Goal: Task Accomplishment & Management: Use online tool/utility

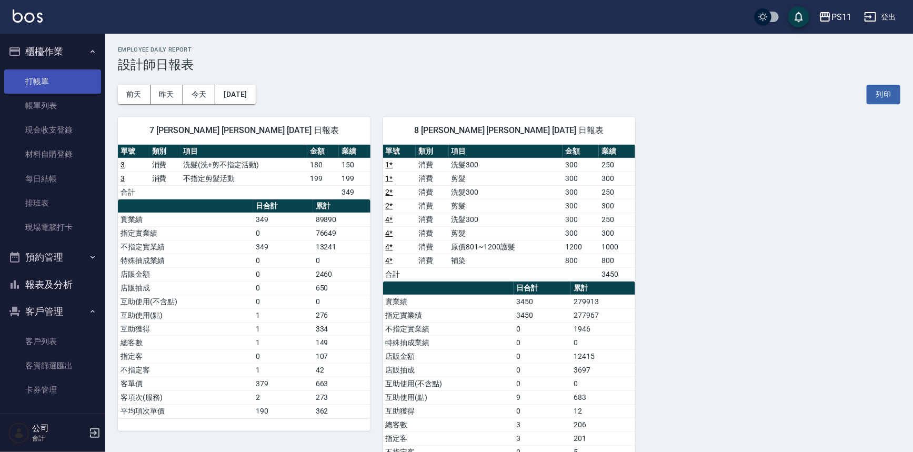
click at [53, 78] on link "打帳單" at bounding box center [52, 81] width 97 height 24
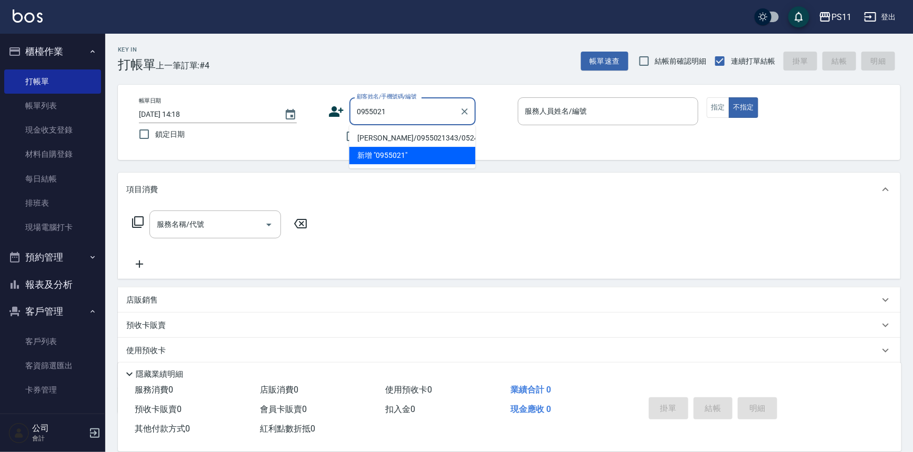
click at [442, 132] on li "[PERSON_NAME]/0955021343/0524" at bounding box center [413, 137] width 126 height 17
type input "[PERSON_NAME]/0955021343/0524"
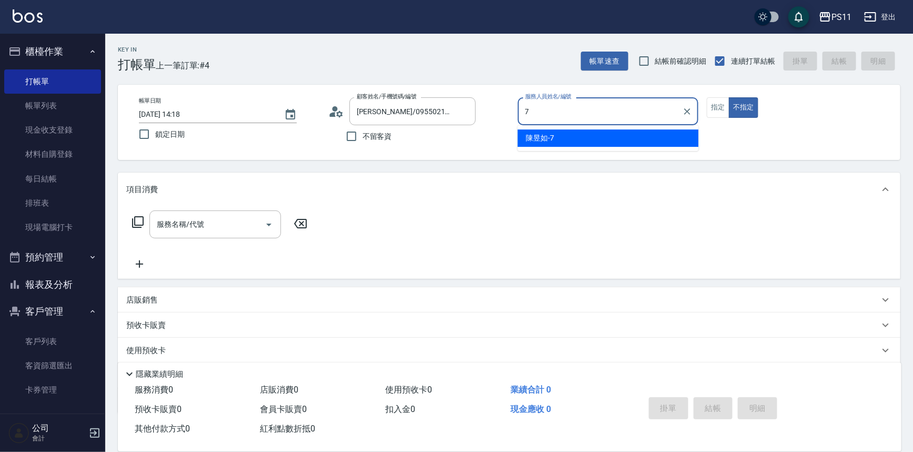
type input "陳昱如-7"
type button "false"
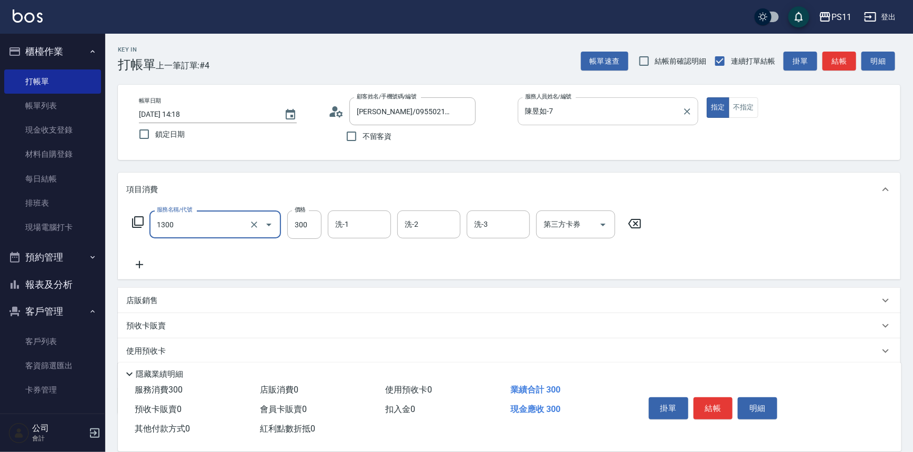
type input "洗髮300(1300)"
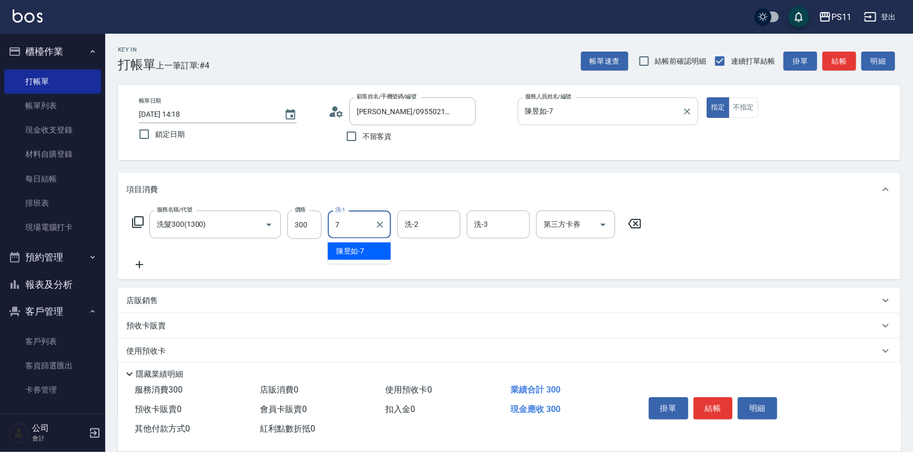
type input "陳昱如-7"
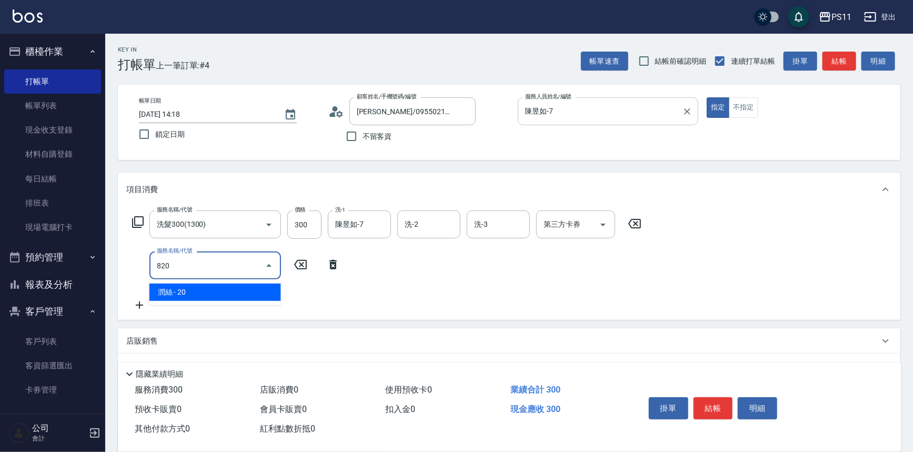
type input "潤絲(820)"
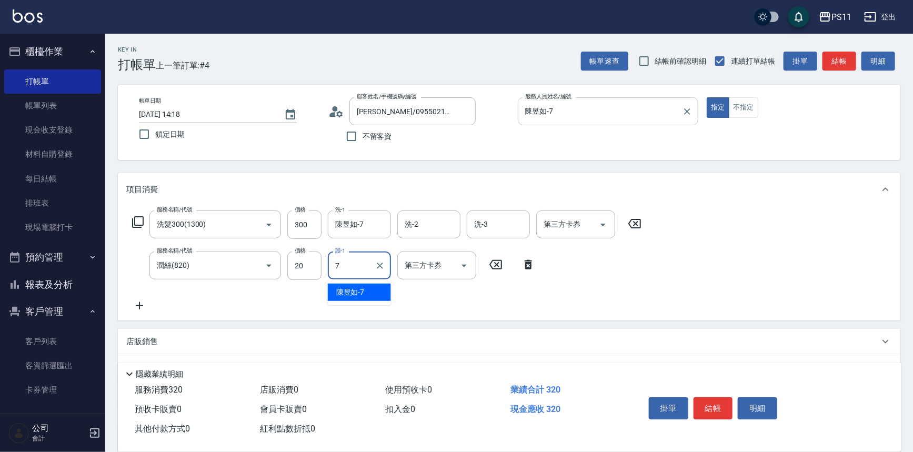
type input "陳昱如-7"
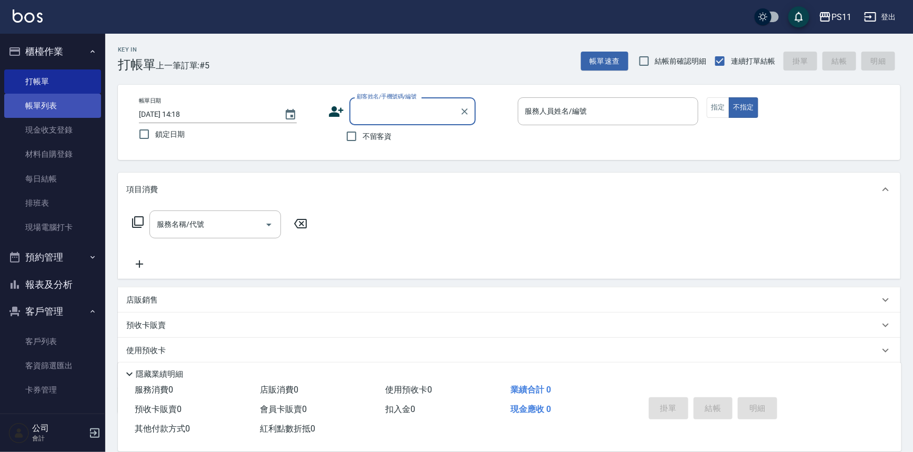
click at [85, 102] on link "帳單列表" at bounding box center [52, 106] width 97 height 24
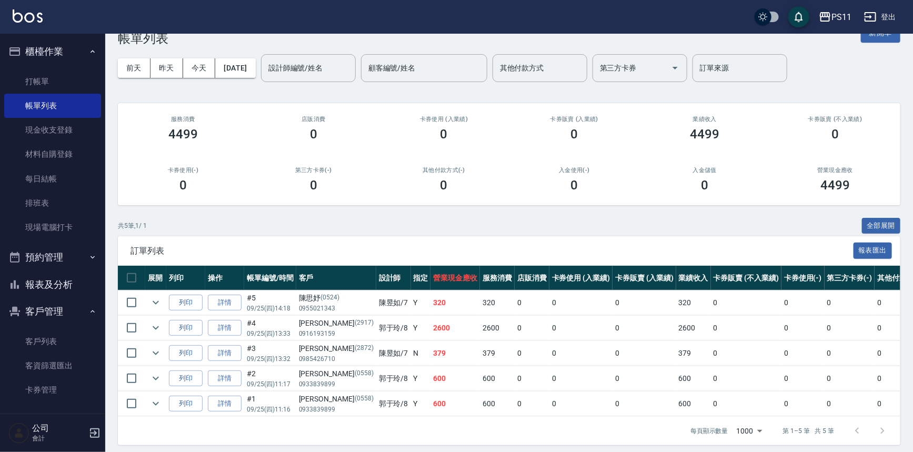
scroll to position [38, 0]
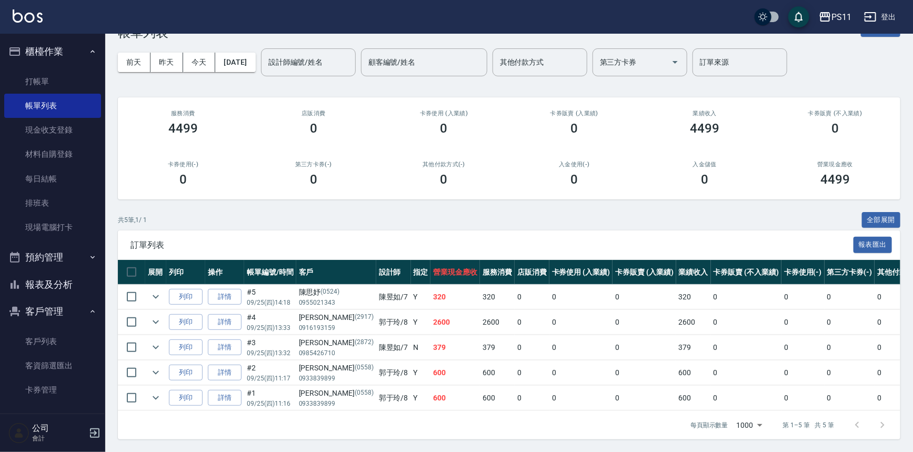
click at [356, 221] on div "共 5 筆, 1 / 1 全部展開" at bounding box center [509, 220] width 783 height 16
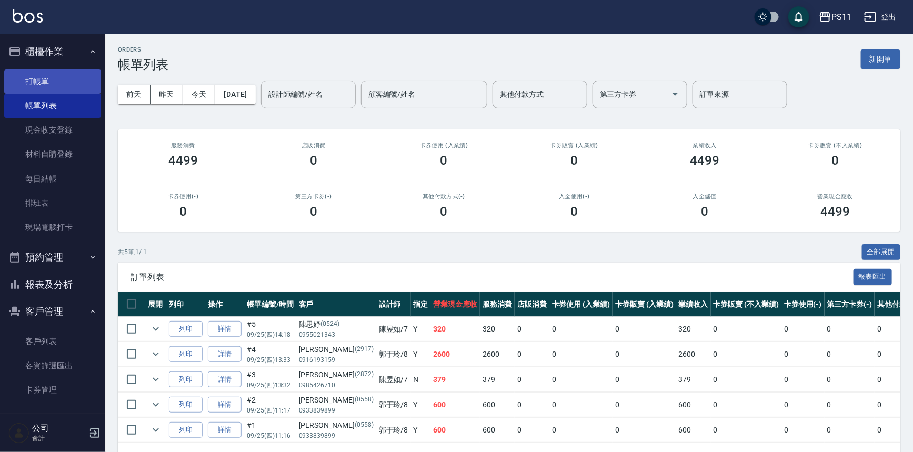
click at [64, 84] on link "打帳單" at bounding box center [52, 81] width 97 height 24
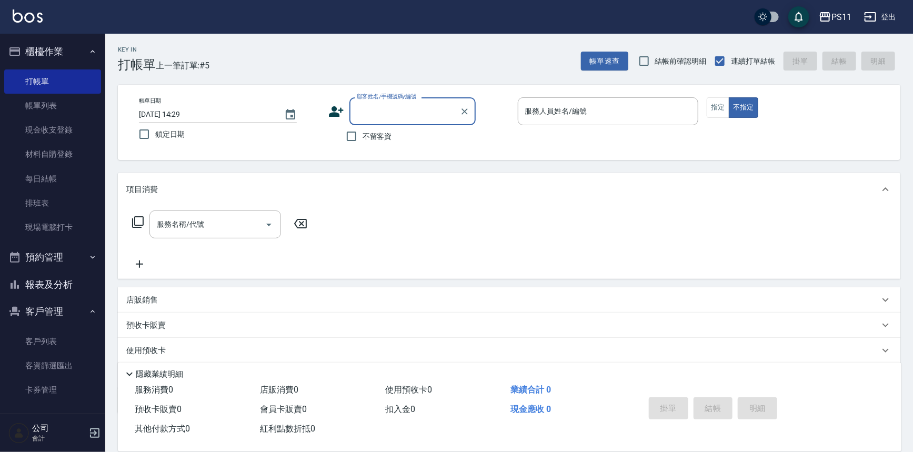
click at [396, 102] on input "顧客姓名/手機號碼/編號" at bounding box center [404, 111] width 101 height 18
click at [406, 138] on li "[PERSON_NAME]/0917059232/0140" at bounding box center [413, 137] width 126 height 17
type input "[PERSON_NAME]/0917059232/0140"
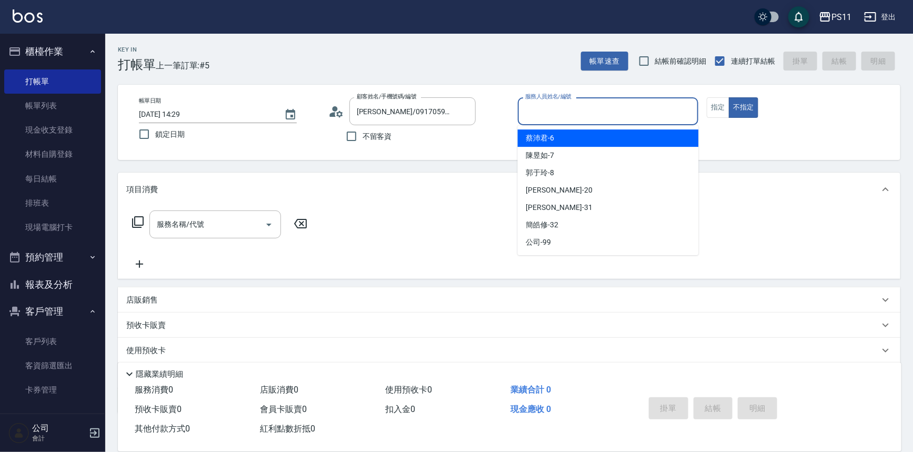
click at [561, 108] on input "服務人員姓名/編號" at bounding box center [609, 111] width 172 height 18
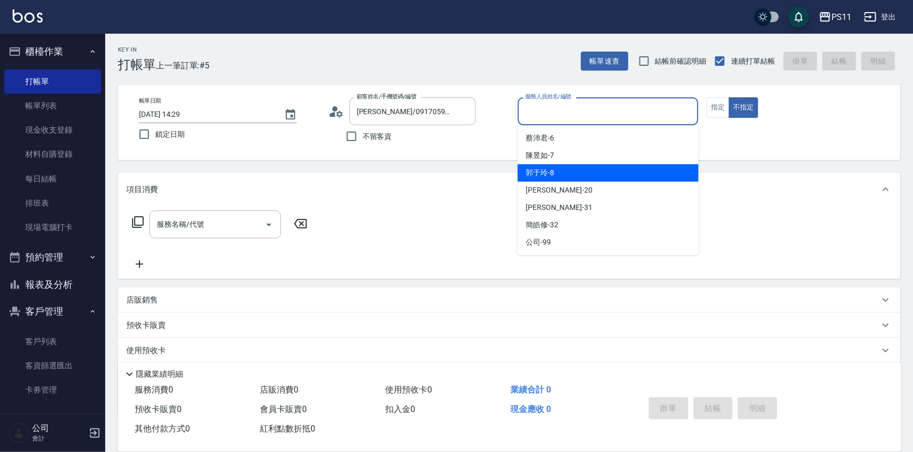
click at [576, 164] on div "郭于玲 -8" at bounding box center [608, 172] width 181 height 17
type input "郭于玲-8"
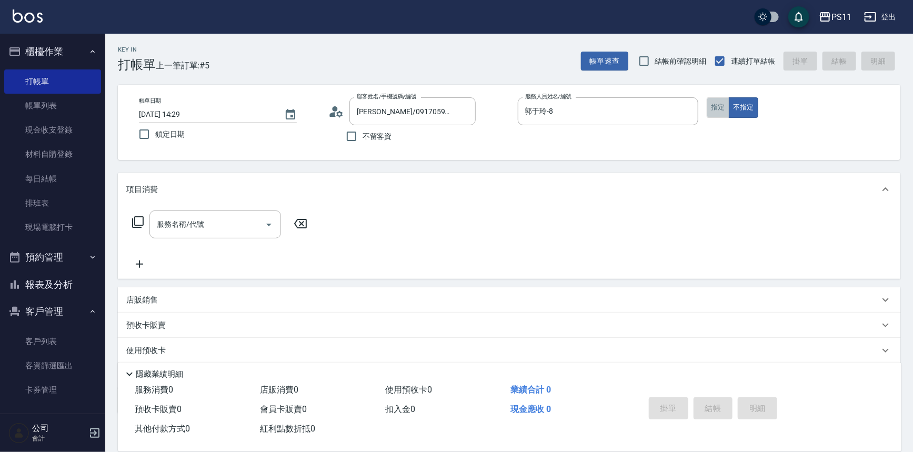
click at [712, 107] on button "指定" at bounding box center [718, 107] width 23 height 21
click at [142, 222] on icon at bounding box center [138, 222] width 13 height 13
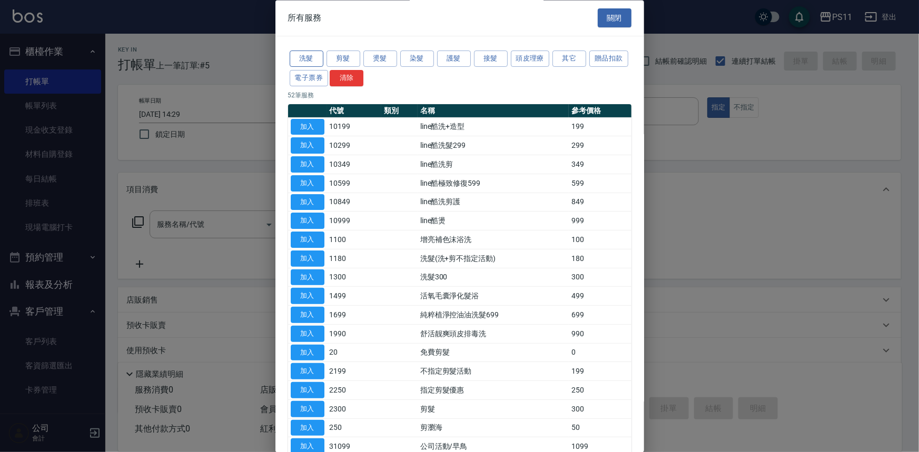
click at [317, 58] on button "洗髮" at bounding box center [307, 59] width 34 height 16
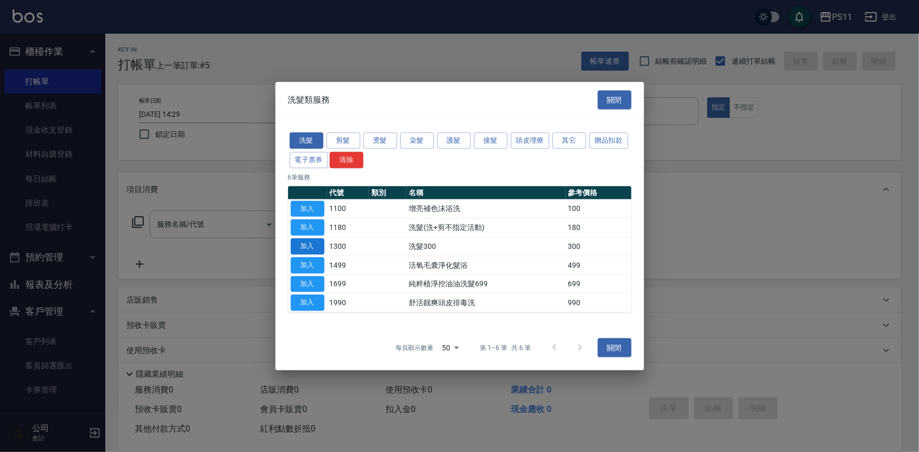
click at [313, 247] on button "加入" at bounding box center [308, 246] width 34 height 16
type input "洗髮300(1300)"
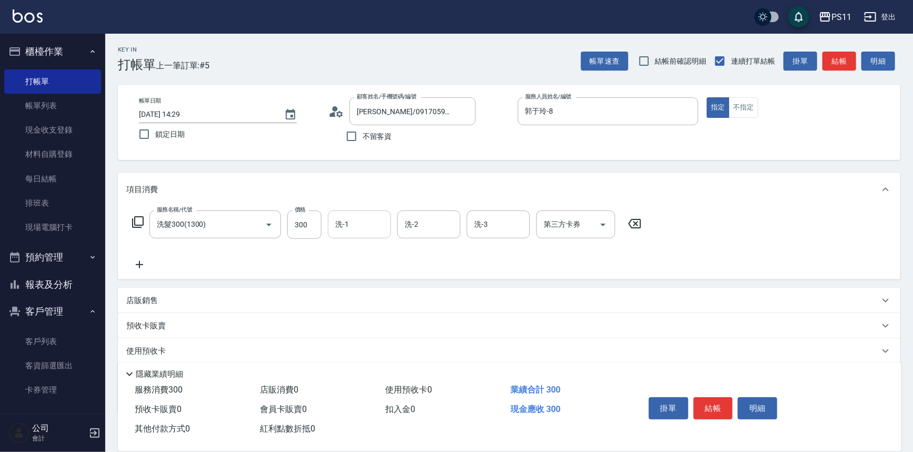
drag, startPoint x: 347, startPoint y: 240, endPoint x: 354, endPoint y: 223, distance: 18.5
click at [354, 223] on input "洗-1" at bounding box center [360, 224] width 54 height 18
type input "[PERSON_NAME]-20"
click at [142, 266] on icon at bounding box center [139, 264] width 26 height 13
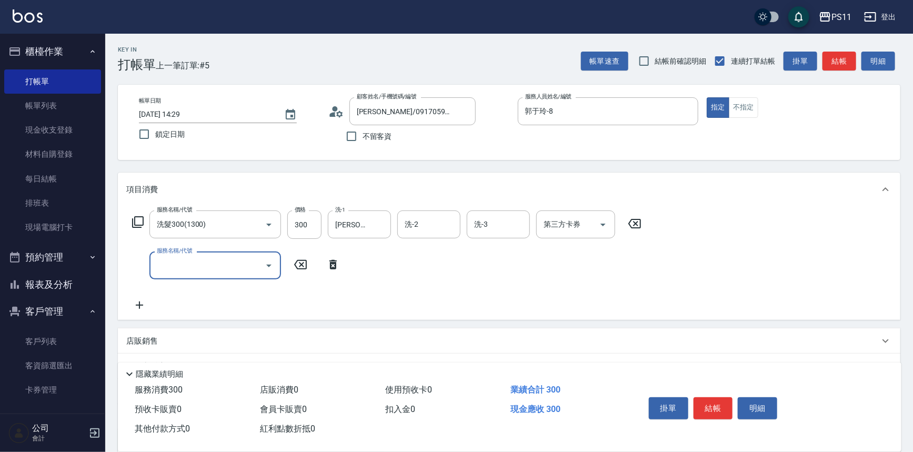
click at [206, 280] on div "服務名稱/代號 洗髮300(1300) 服務名稱/代號 價格 300 價格 洗-1 [PERSON_NAME]-20 洗-1 洗-2 洗-2 洗-3 洗-3 …" at bounding box center [387, 261] width 522 height 101
click at [207, 274] on input "服務名稱/代號" at bounding box center [207, 265] width 106 height 18
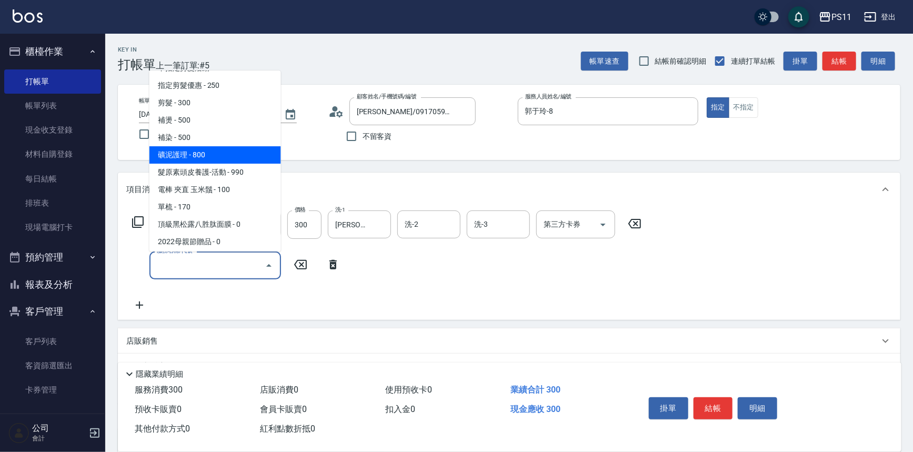
scroll to position [143, 0]
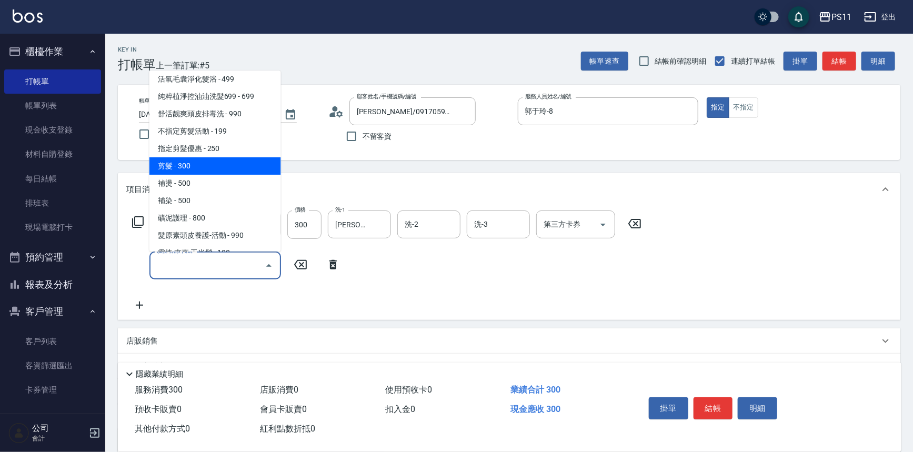
click at [198, 166] on span "剪髮 - 300" at bounding box center [215, 165] width 132 height 17
type input "剪髮(2300)"
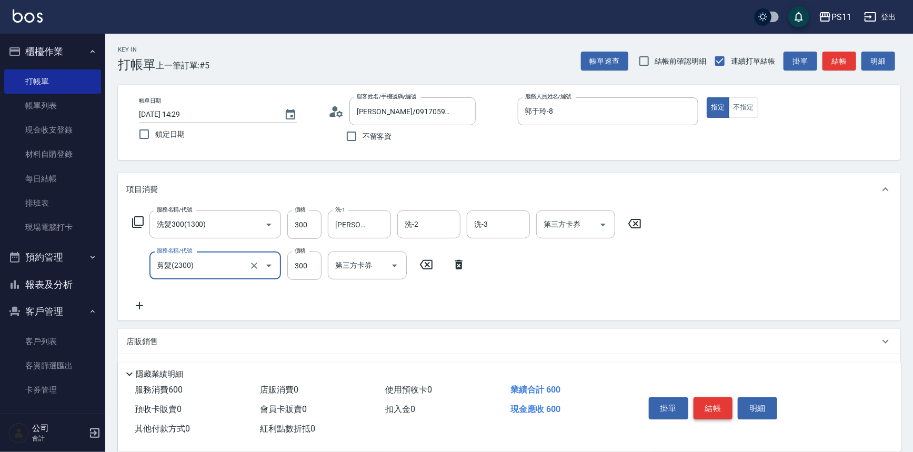
click at [715, 401] on button "結帳" at bounding box center [713, 408] width 39 height 22
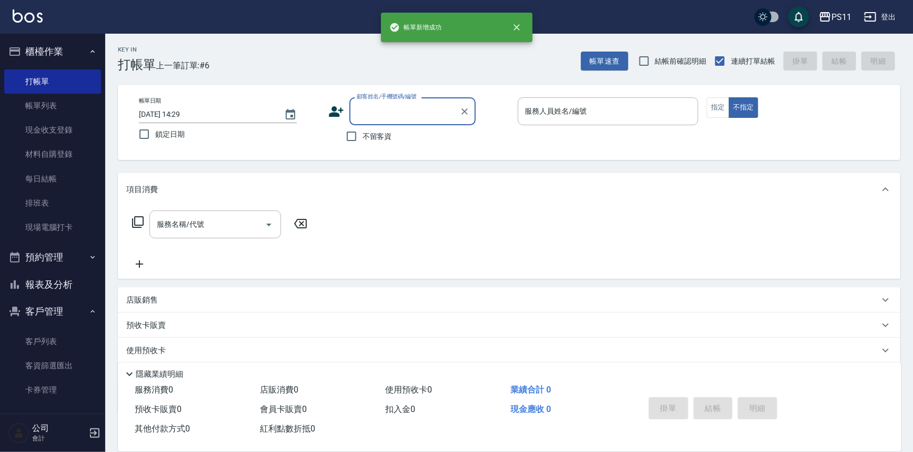
click at [400, 111] on input "顧客姓名/手機號碼/編號" at bounding box center [404, 111] width 101 height 18
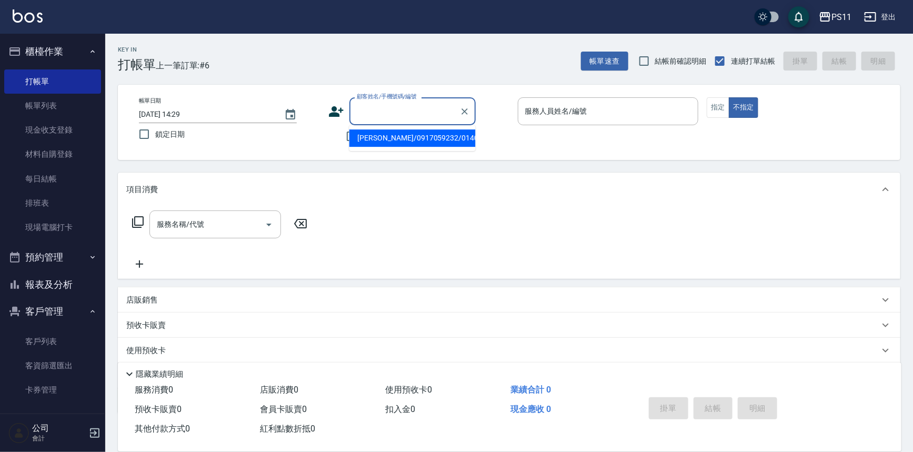
click at [403, 137] on li "[PERSON_NAME]/0917059232/0140" at bounding box center [413, 137] width 126 height 17
type input "[PERSON_NAME]/0917059232/0140"
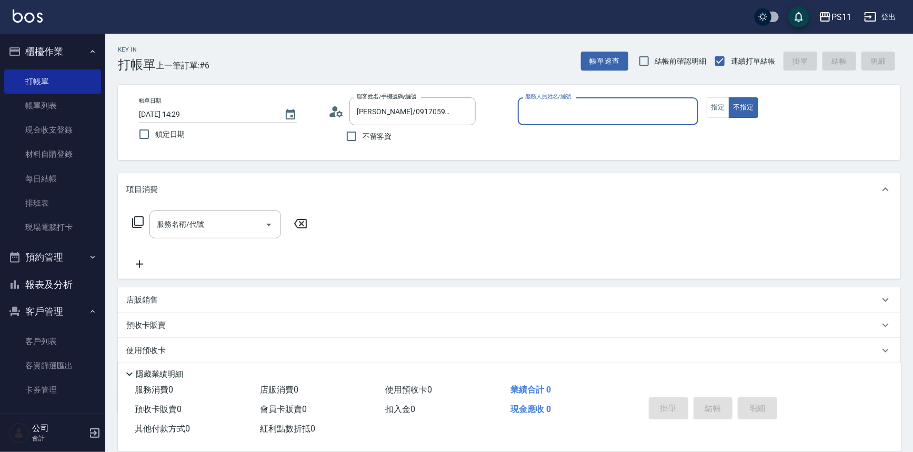
click at [544, 103] on input "服務人員姓名/編號" at bounding box center [609, 111] width 172 height 18
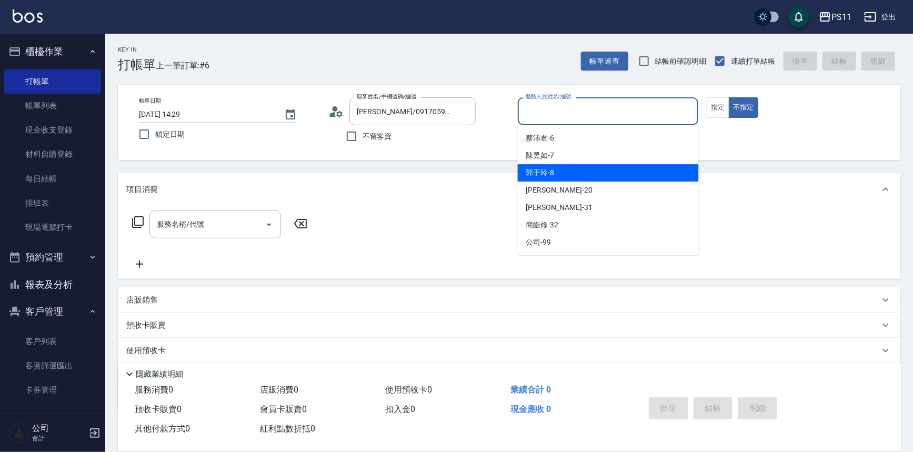
click at [553, 171] on span "郭于玲 -8" at bounding box center [540, 172] width 28 height 11
type input "郭于玲-8"
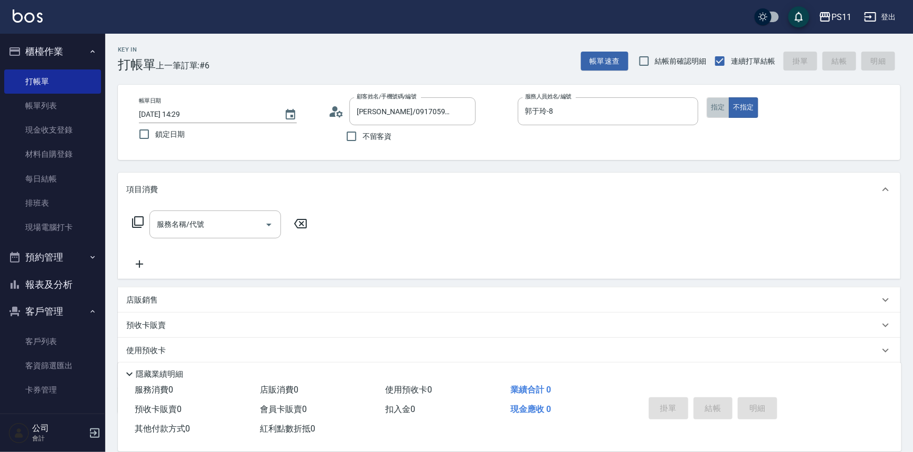
click at [721, 105] on button "指定" at bounding box center [718, 107] width 23 height 21
click at [139, 219] on icon at bounding box center [138, 222] width 13 height 13
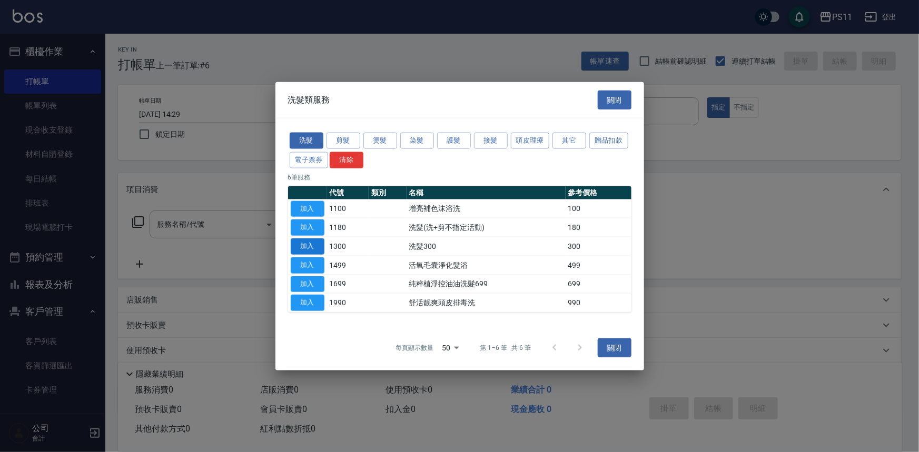
click at [305, 248] on button "加入" at bounding box center [308, 246] width 34 height 16
type input "洗髮300(1300)"
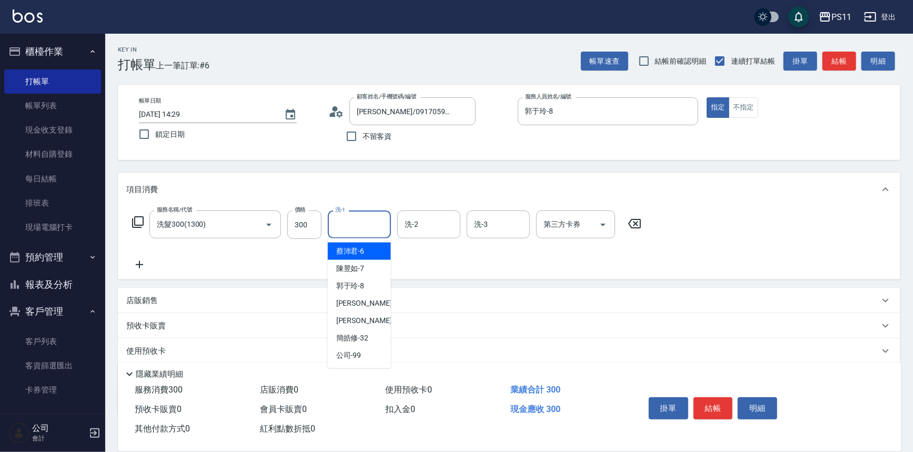
click at [337, 230] on input "洗-1" at bounding box center [360, 224] width 54 height 18
type input "[PERSON_NAME]-20"
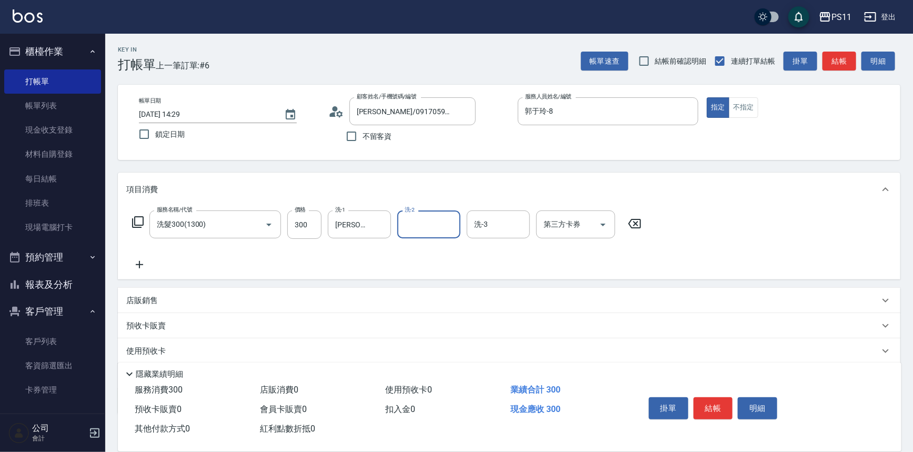
click at [137, 263] on icon at bounding box center [139, 264] width 26 height 13
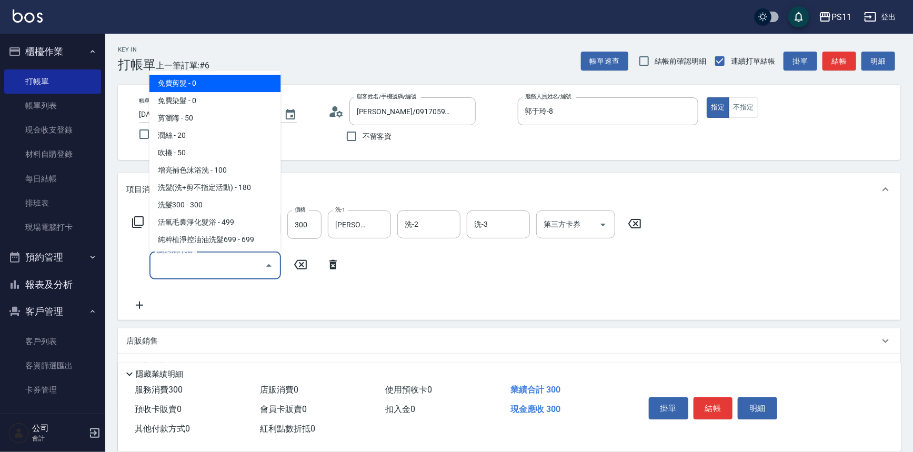
click at [250, 257] on input "服務名稱/代號" at bounding box center [207, 265] width 106 height 18
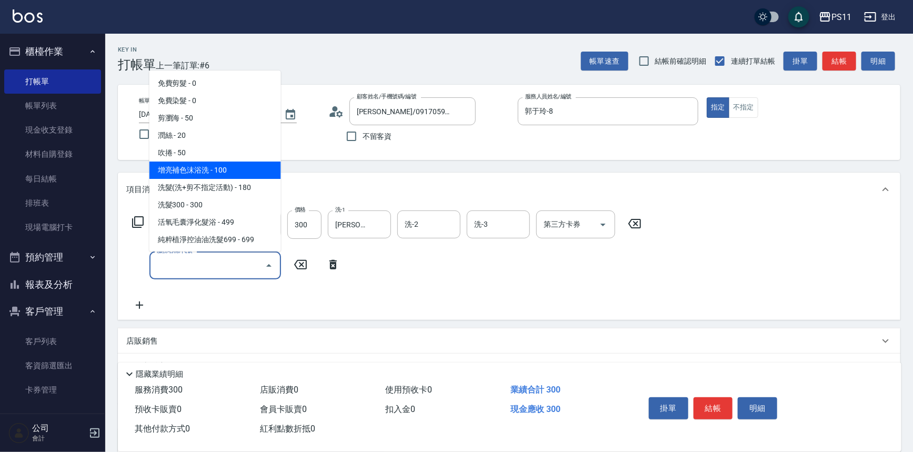
scroll to position [95, 0]
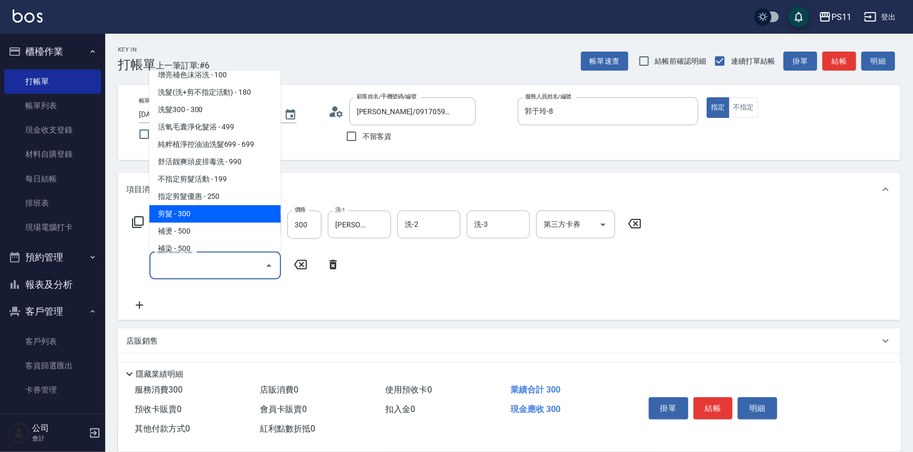
click at [194, 213] on span "剪髮 - 300" at bounding box center [215, 213] width 132 height 17
type input "剪髮(2300)"
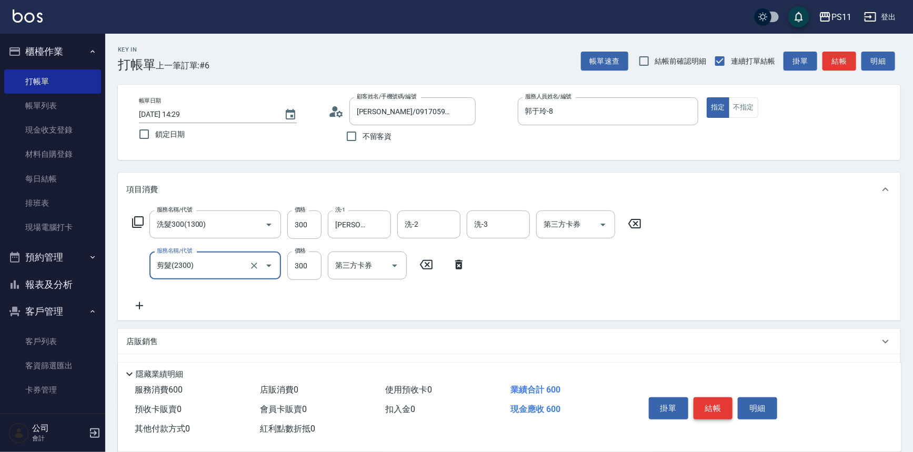
click at [717, 402] on button "結帳" at bounding box center [713, 408] width 39 height 22
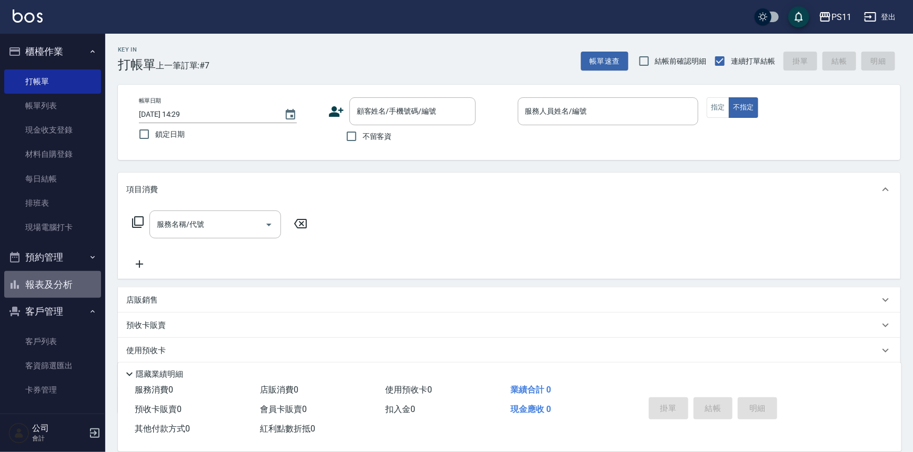
click at [59, 280] on button "報表及分析" at bounding box center [52, 284] width 97 height 27
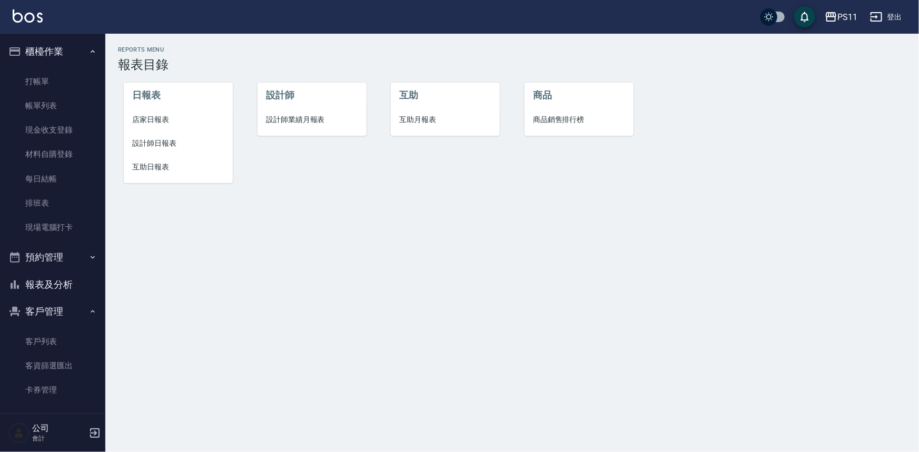
click at [167, 147] on span "設計師日報表" at bounding box center [178, 143] width 92 height 11
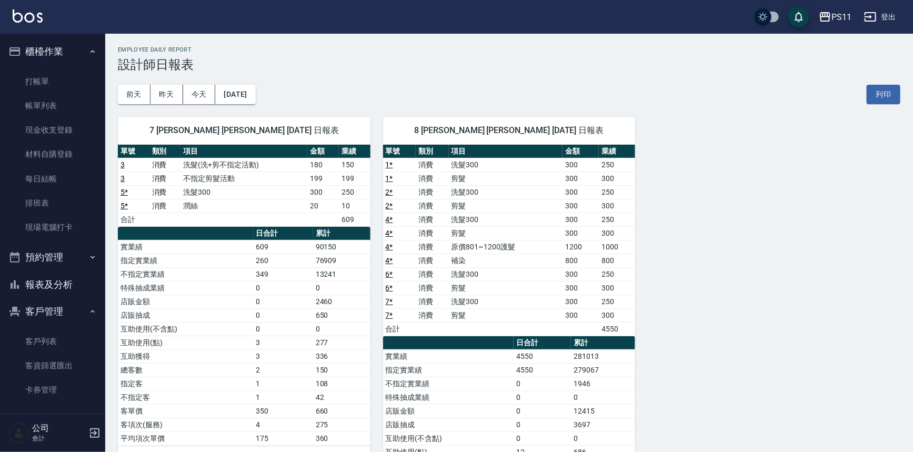
click at [662, 315] on div "7 [PERSON_NAME] [PERSON_NAME] [DATE] 日報表 單號 類別 項目 金額 業績 3 消費 洗髮(洗+剪不指定活動) 180 1…" at bounding box center [502, 336] width 795 height 464
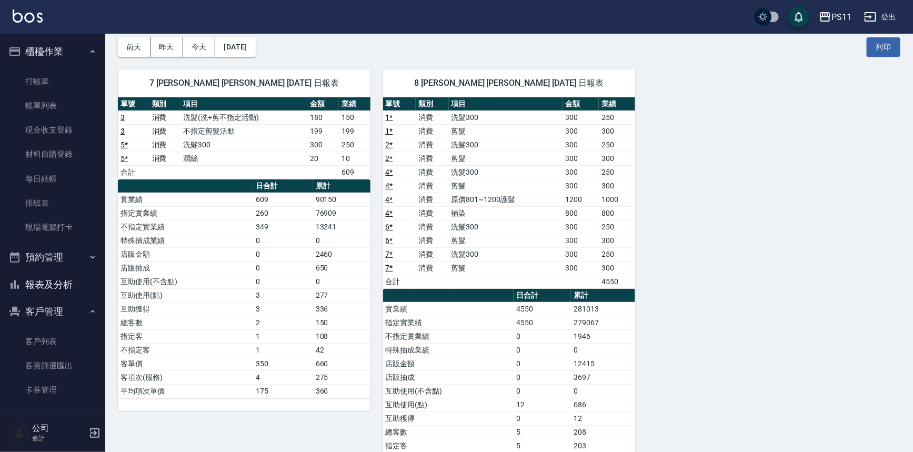
drag, startPoint x: 70, startPoint y: 337, endPoint x: 58, endPoint y: 314, distance: 25.9
click at [70, 337] on link "客戶列表" at bounding box center [52, 342] width 97 height 24
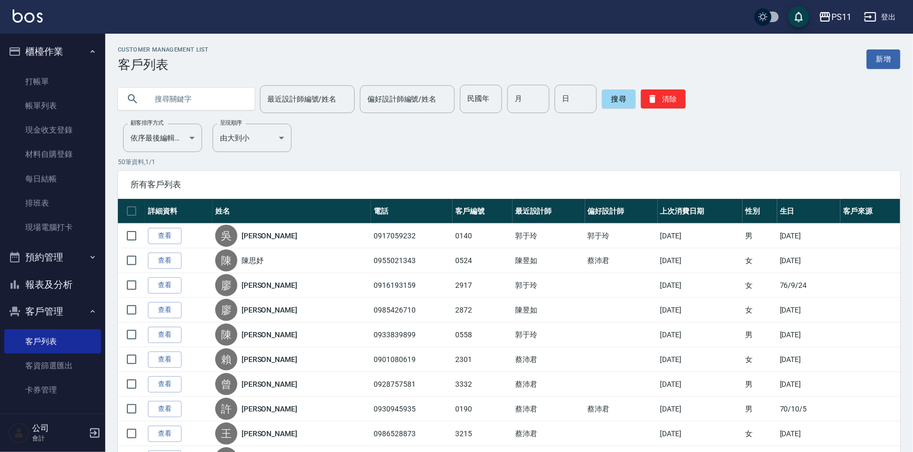
click at [169, 97] on input "text" at bounding box center [196, 99] width 99 height 28
type input "[PERSON_NAME]"
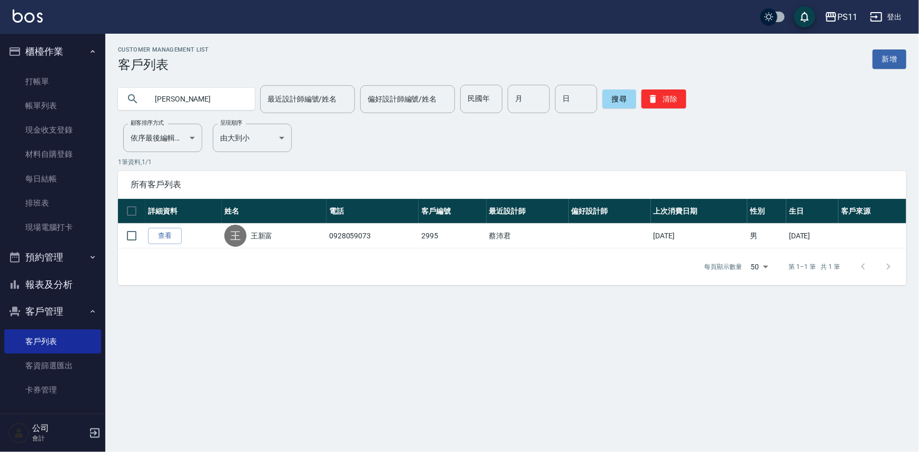
click at [159, 243] on link "查看" at bounding box center [165, 236] width 34 height 16
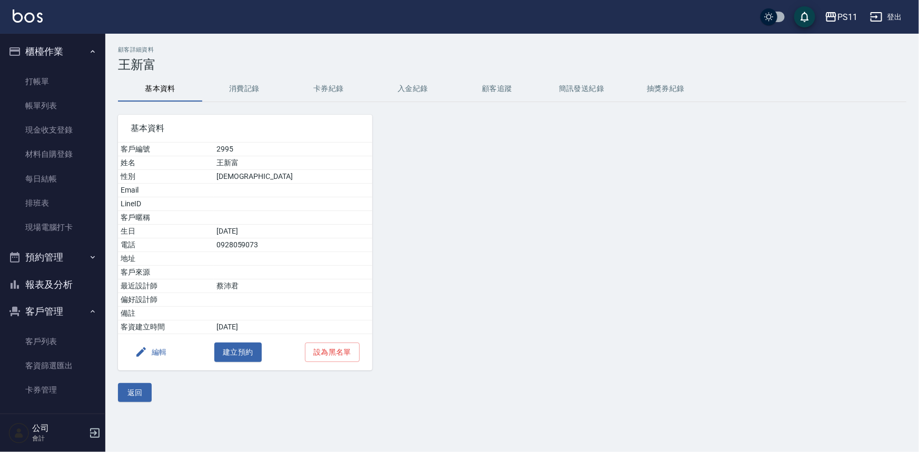
click at [233, 95] on button "消費記錄" at bounding box center [244, 88] width 84 height 25
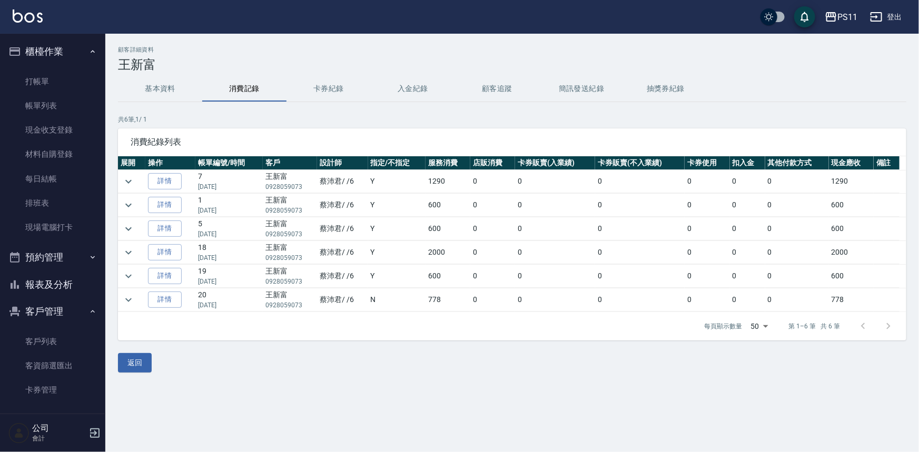
click at [74, 280] on button "報表及分析" at bounding box center [52, 284] width 97 height 27
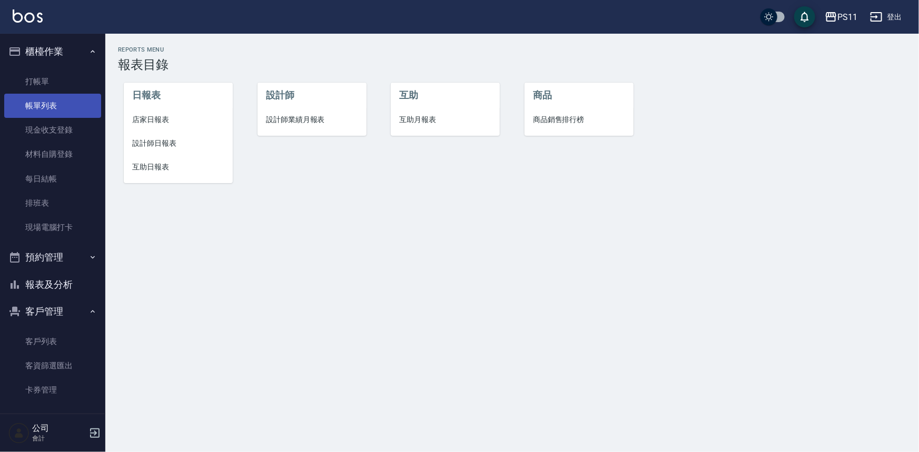
click at [68, 106] on link "帳單列表" at bounding box center [52, 106] width 97 height 24
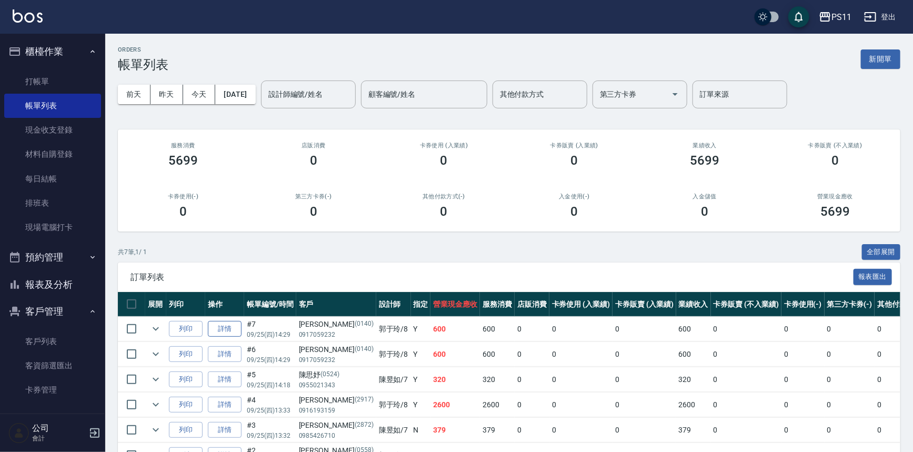
click at [211, 331] on link "詳情" at bounding box center [225, 329] width 34 height 16
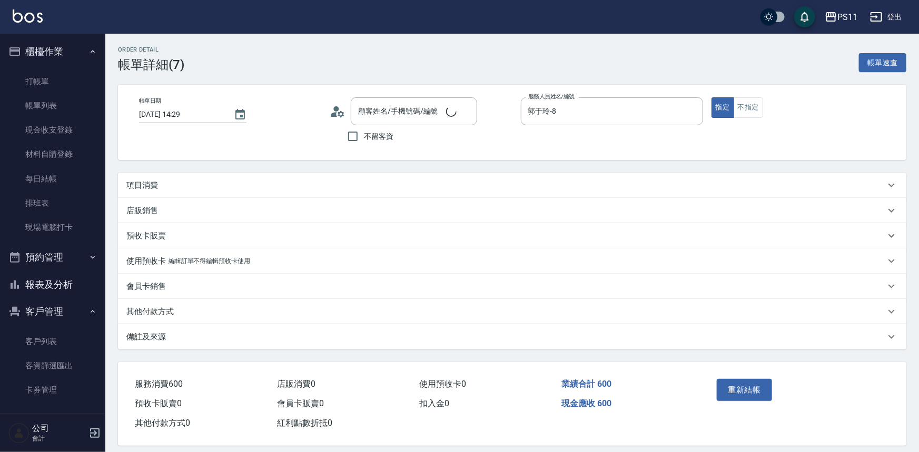
type input "[DATE] 14:29"
type input "郭于玲-8"
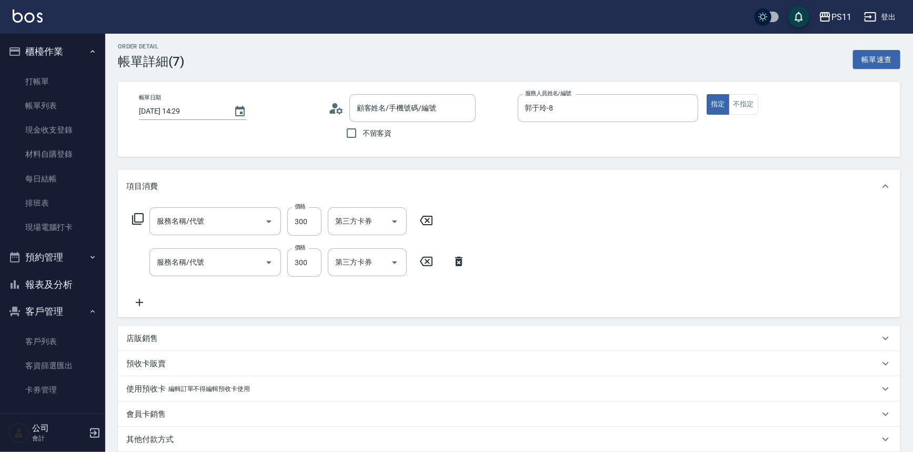
type input "[PERSON_NAME]/0917059232/0140"
type input "剪髮(2300)"
type input "洗髮300(1300)"
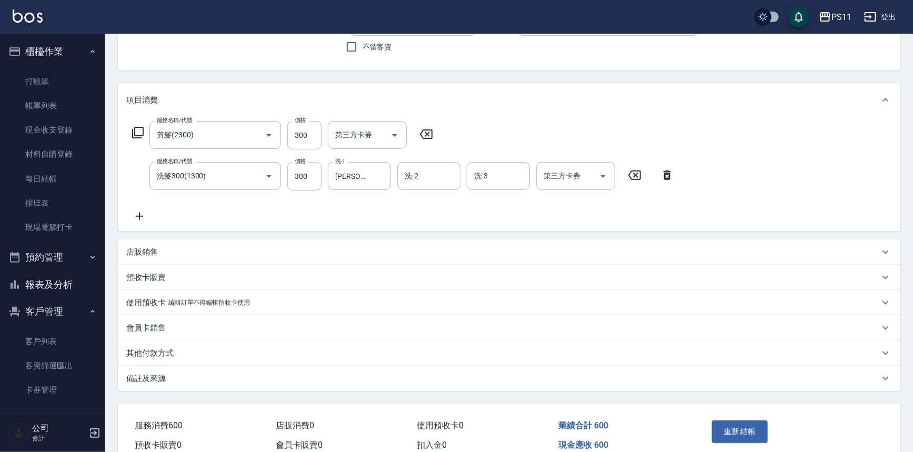
scroll to position [133, 0]
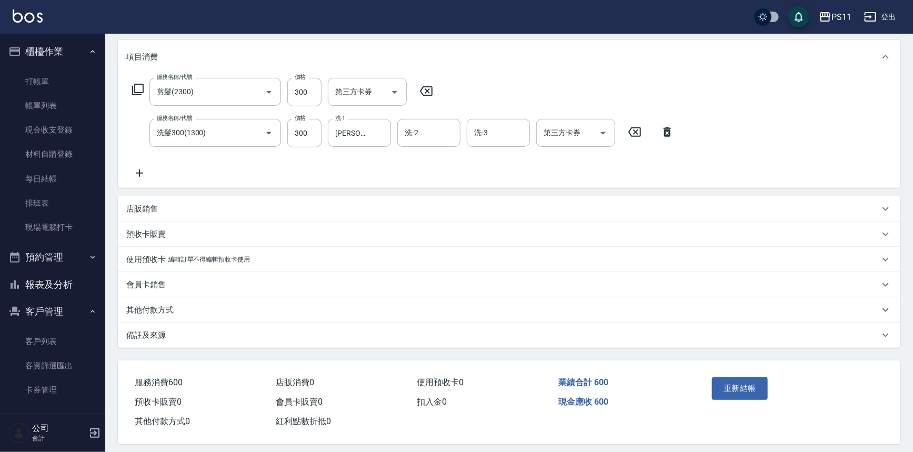
click at [143, 205] on p "店販銷售" at bounding box center [142, 209] width 32 height 11
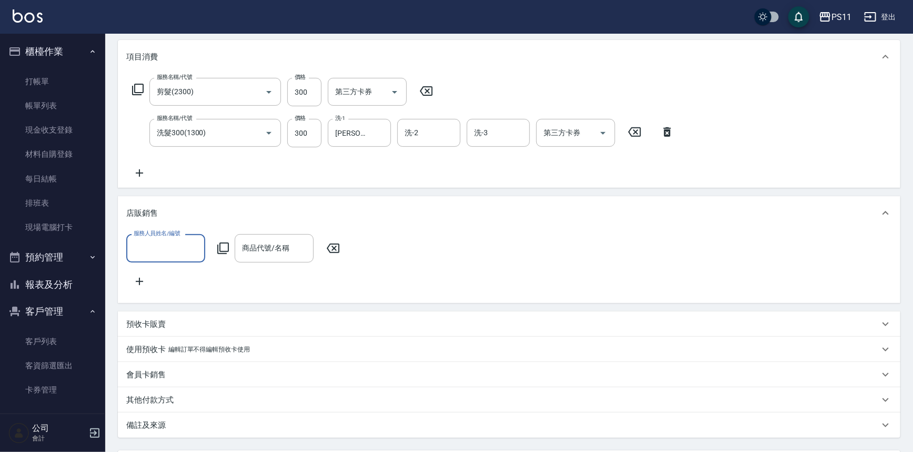
scroll to position [0, 0]
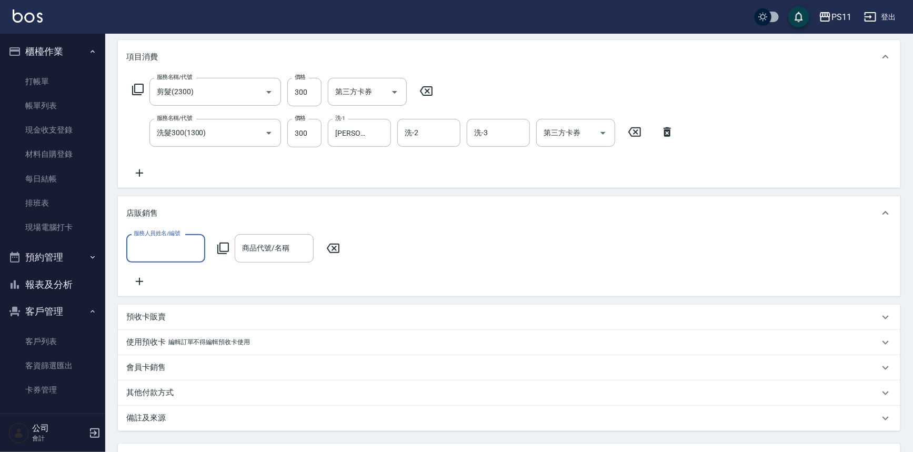
click at [147, 252] on input "服務人員姓名/編號" at bounding box center [165, 248] width 69 height 18
click at [162, 315] on div "郭于玲 -8" at bounding box center [165, 309] width 79 height 17
type input "郭于玲-8"
click at [229, 249] on icon at bounding box center [223, 248] width 13 height 13
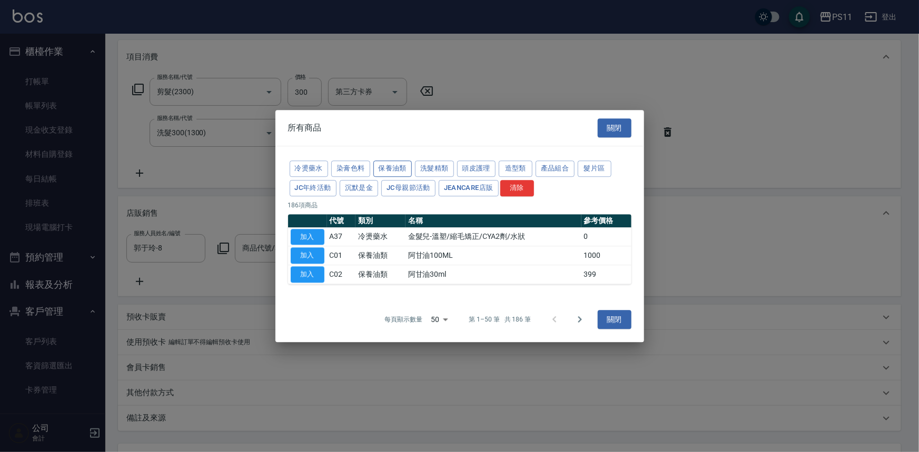
click at [382, 168] on button "保養油類" at bounding box center [392, 169] width 39 height 16
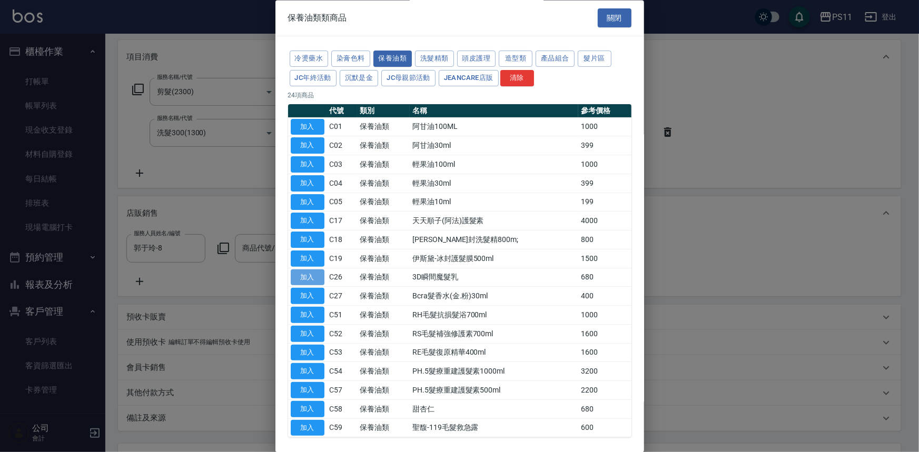
click at [296, 275] on button "加入" at bounding box center [308, 278] width 34 height 16
type input "3D瞬間魔髮乳"
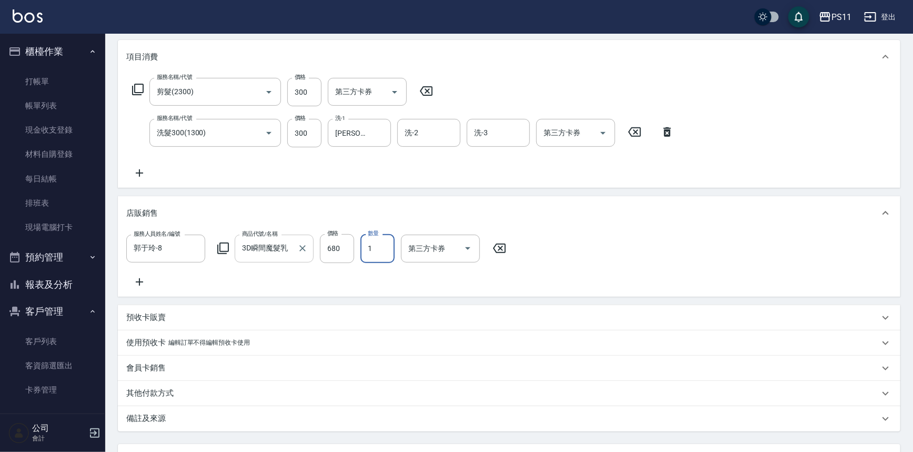
type input "0"
type input "3D瞬間魔髮2乳"
click at [306, 251] on icon "Clear" at bounding box center [302, 248] width 11 height 11
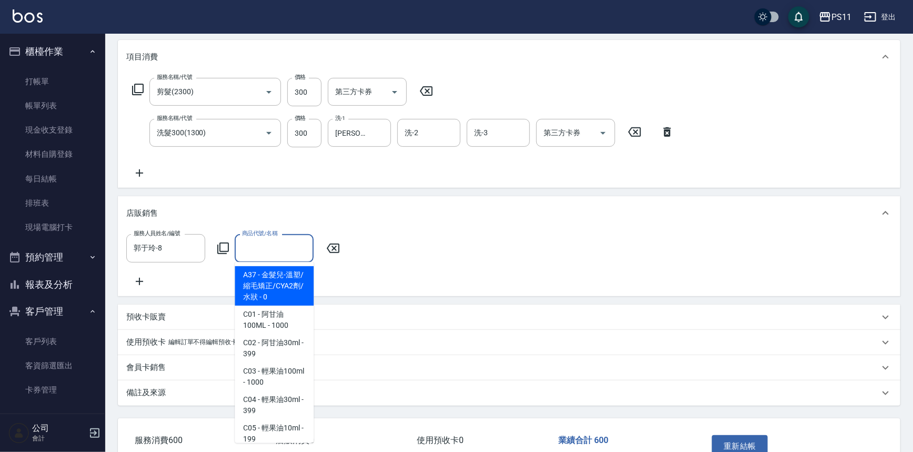
click at [326, 253] on icon at bounding box center [333, 248] width 26 height 13
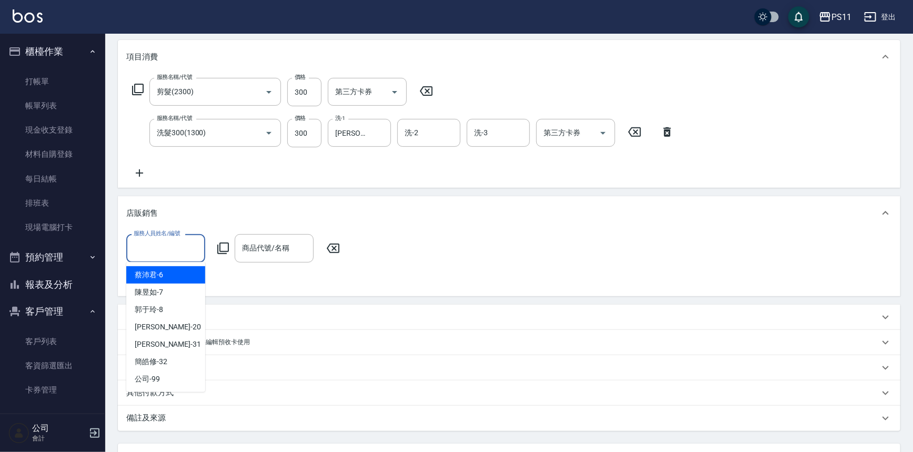
click at [159, 240] on input "服務人員姓名/編號" at bounding box center [165, 248] width 69 height 18
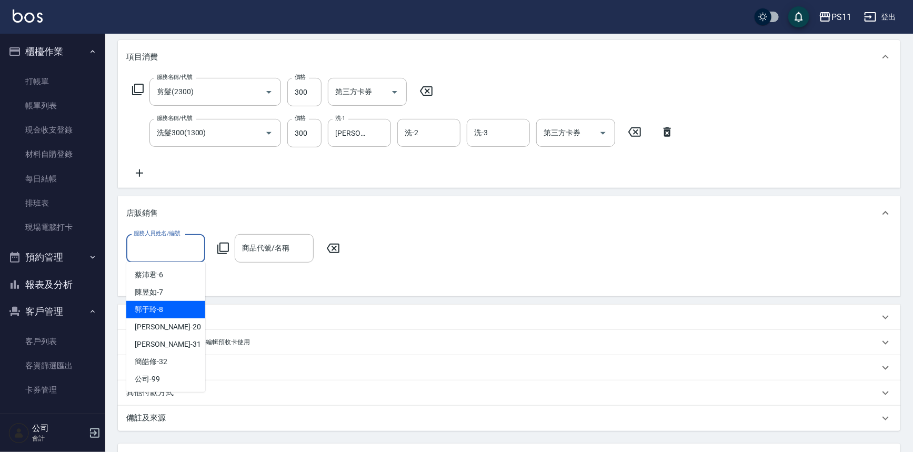
drag, startPoint x: 174, startPoint y: 308, endPoint x: 224, endPoint y: 264, distance: 66.4
click at [174, 309] on div "郭于玲 -8" at bounding box center [165, 309] width 79 height 17
type input "郭于玲-8"
click at [226, 245] on icon at bounding box center [223, 248] width 13 height 13
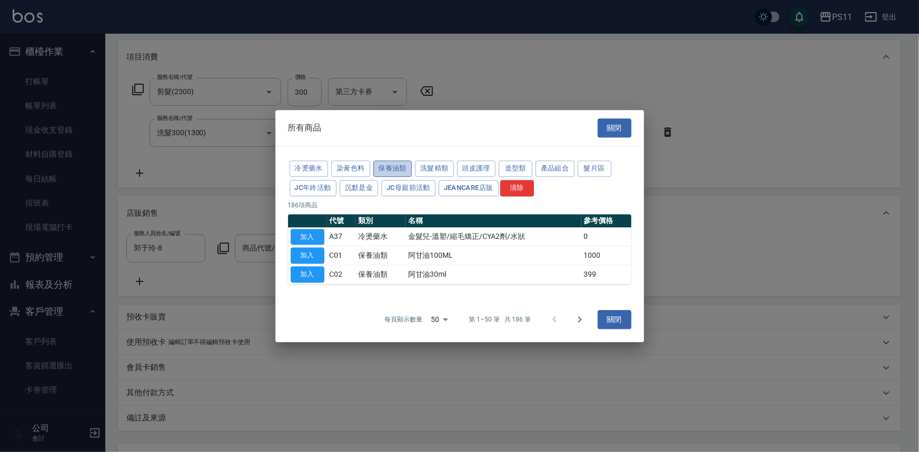
click at [393, 169] on button "保養油類" at bounding box center [392, 169] width 39 height 16
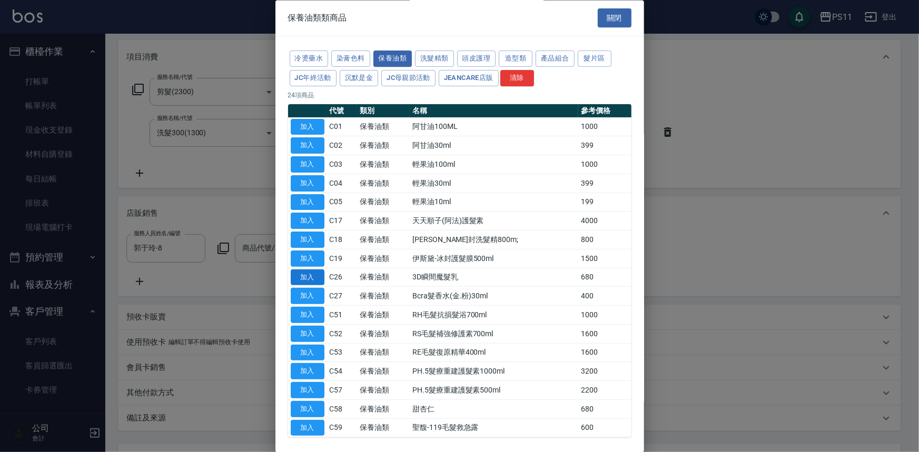
click at [308, 276] on button "加入" at bounding box center [308, 278] width 34 height 16
type input "3D瞬間魔髮乳"
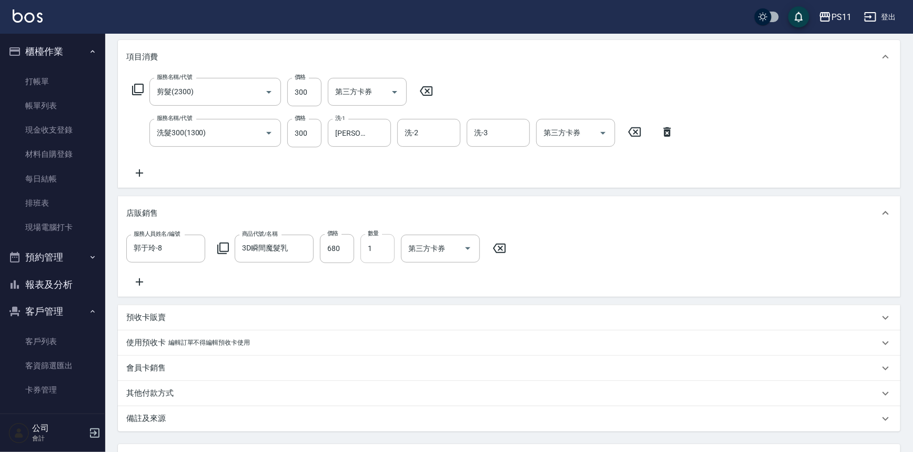
click at [388, 249] on input "1" at bounding box center [378, 248] width 34 height 28
type input "2"
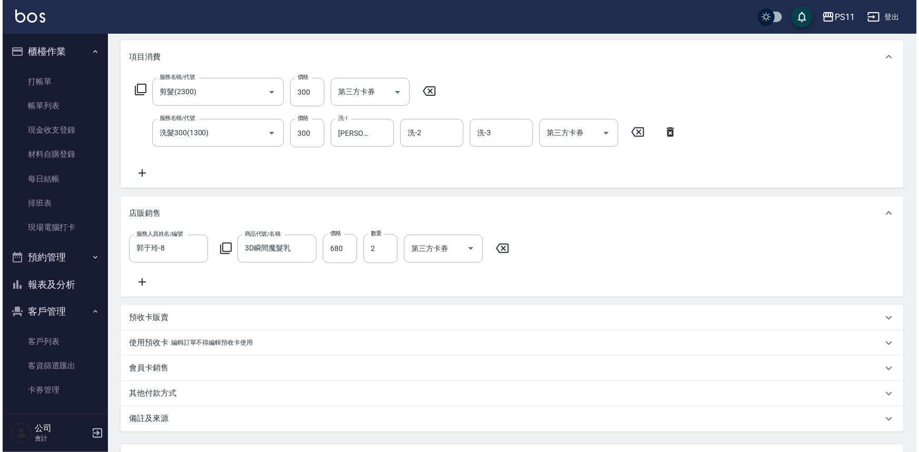
scroll to position [231, 0]
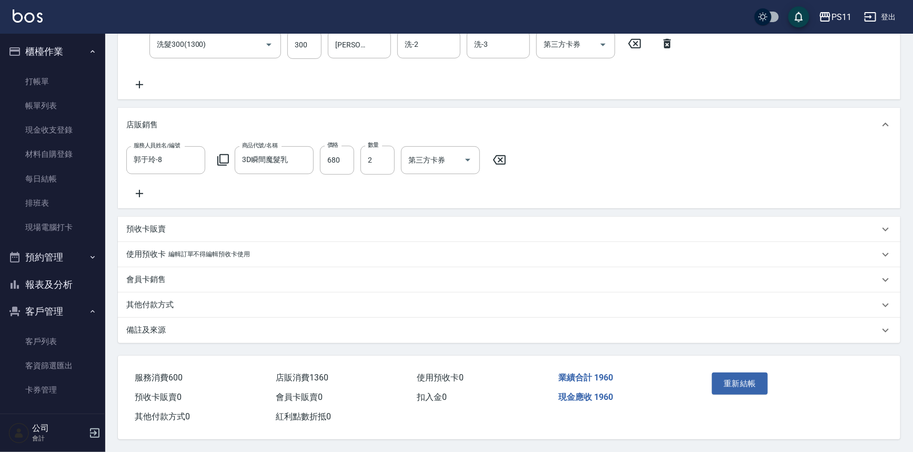
drag, startPoint x: 558, startPoint y: 193, endPoint x: 594, endPoint y: 396, distance: 206.3
click at [745, 374] on button "重新結帳" at bounding box center [740, 384] width 56 height 22
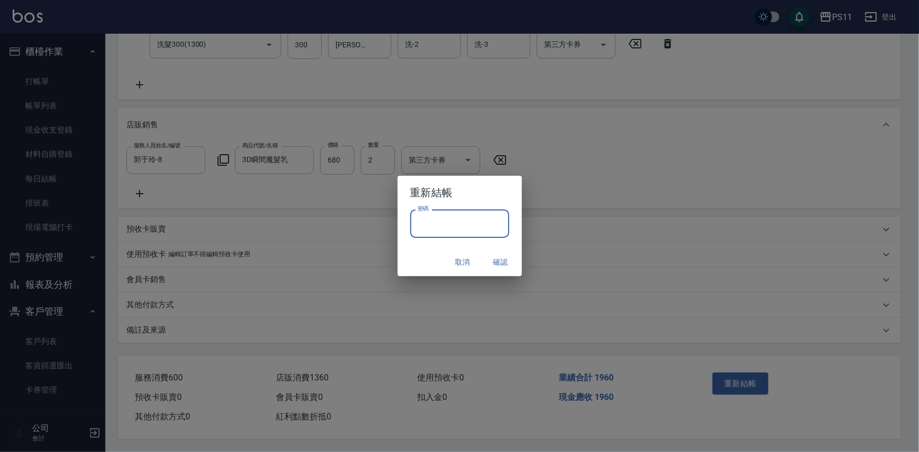
drag, startPoint x: 437, startPoint y: 211, endPoint x: 438, endPoint y: 224, distance: 13.2
click at [438, 213] on input "密碼" at bounding box center [459, 223] width 99 height 28
drag, startPoint x: 429, startPoint y: 222, endPoint x: 297, endPoint y: 228, distance: 131.8
click at [297, 228] on div "重新結帳 密碼 ******** 密碼 取消 確認" at bounding box center [459, 226] width 919 height 452
type input "****"
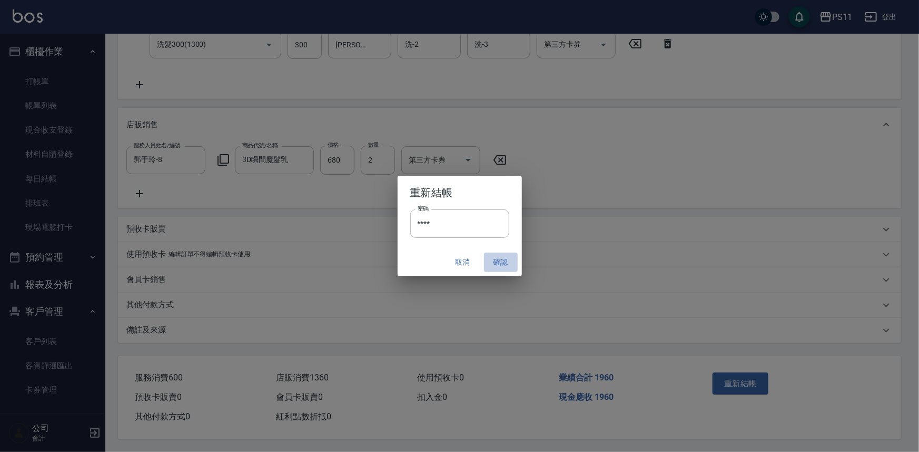
click at [495, 261] on button "確認" at bounding box center [501, 262] width 34 height 19
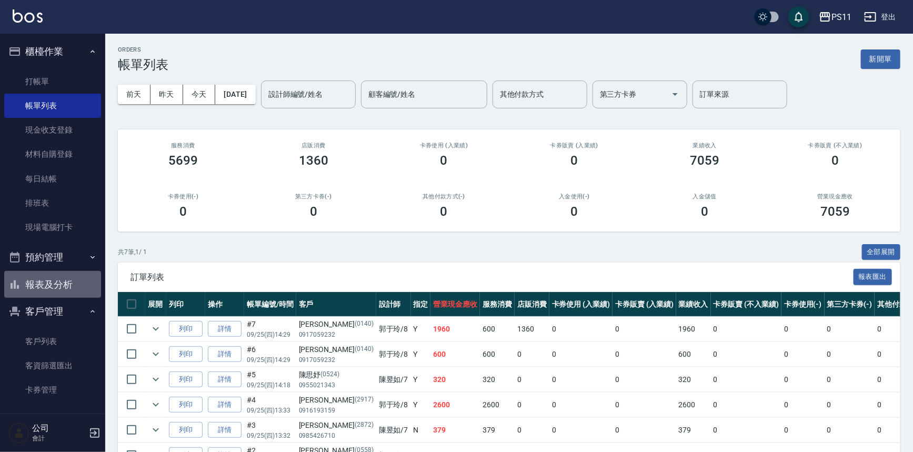
click at [81, 284] on button "報表及分析" at bounding box center [52, 284] width 97 height 27
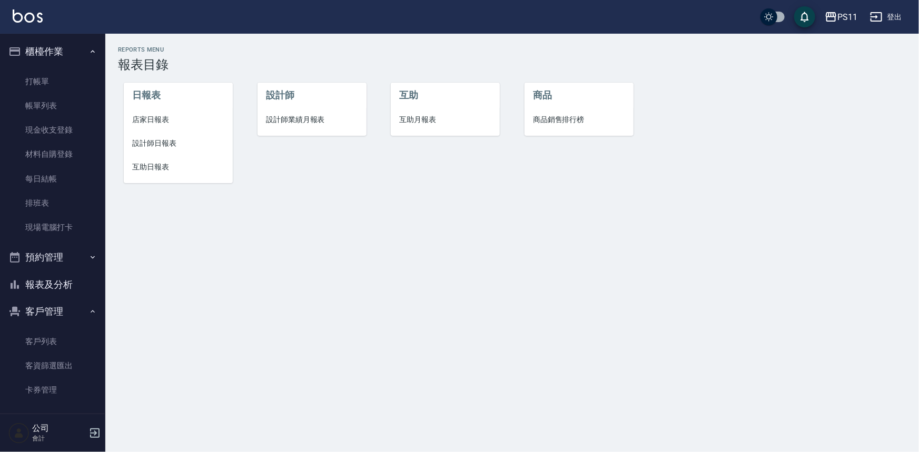
click at [144, 173] on li "互助日報表" at bounding box center [178, 167] width 109 height 24
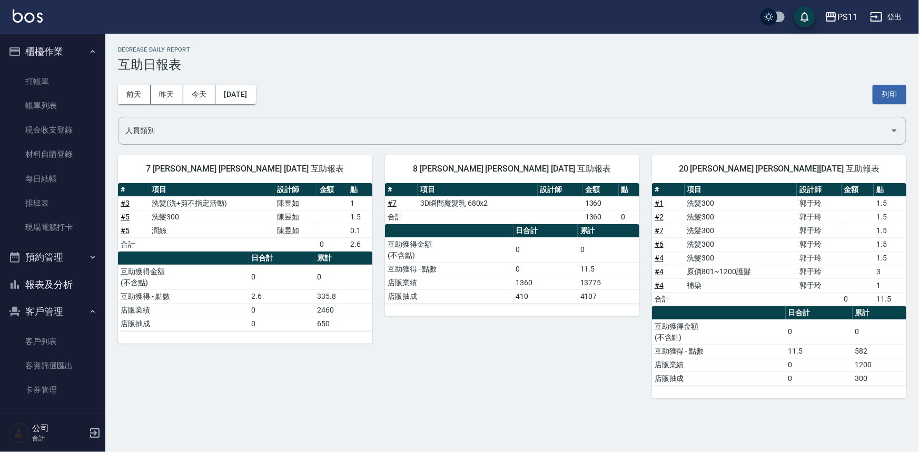
click at [753, 306] on th "a dense table" at bounding box center [719, 313] width 134 height 14
click at [63, 290] on button "報表及分析" at bounding box center [52, 284] width 97 height 27
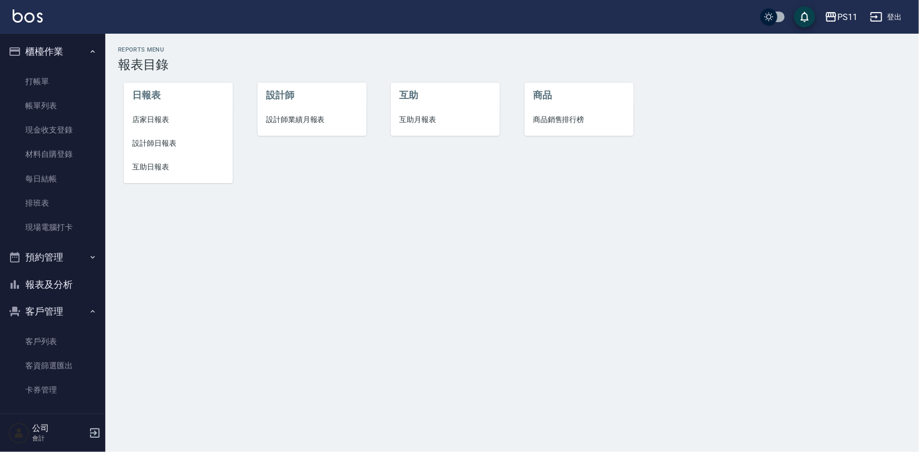
click at [166, 145] on span "設計師日報表" at bounding box center [178, 143] width 92 height 11
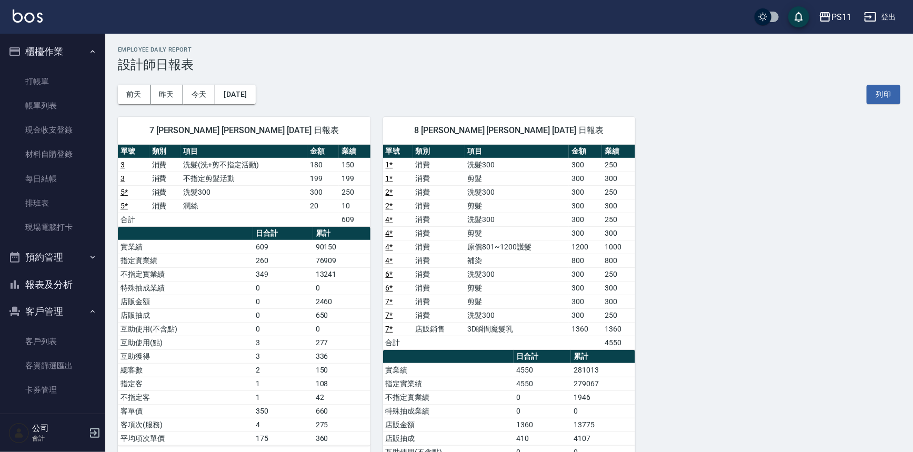
click at [711, 297] on div "7 [PERSON_NAME] [PERSON_NAME] [DATE] 日報表 單號 類別 項目 金額 業績 3 消費 洗髮(洗+剪不指定活動) 180 1…" at bounding box center [502, 342] width 795 height 477
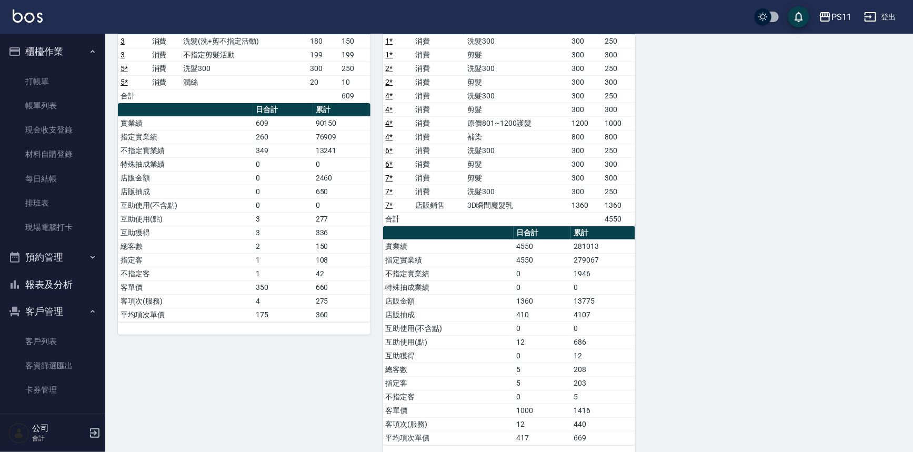
scroll to position [139, 0]
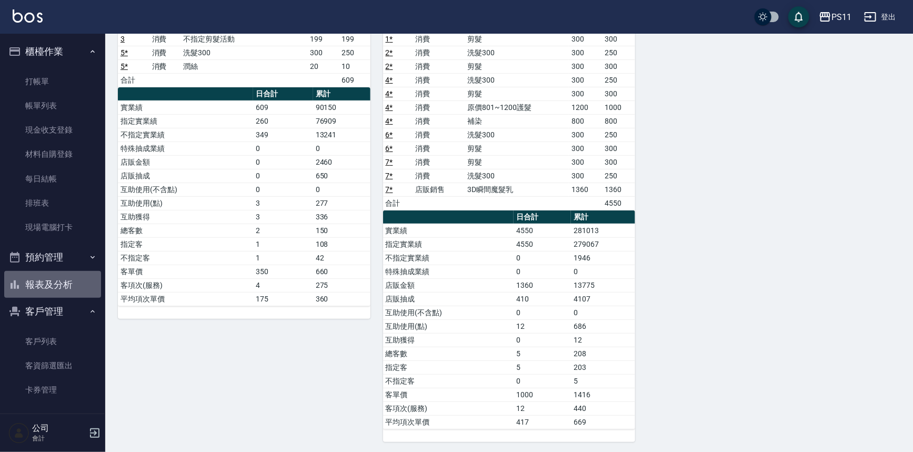
click at [82, 281] on button "報表及分析" at bounding box center [52, 284] width 97 height 27
